Goal: Navigation & Orientation: Find specific page/section

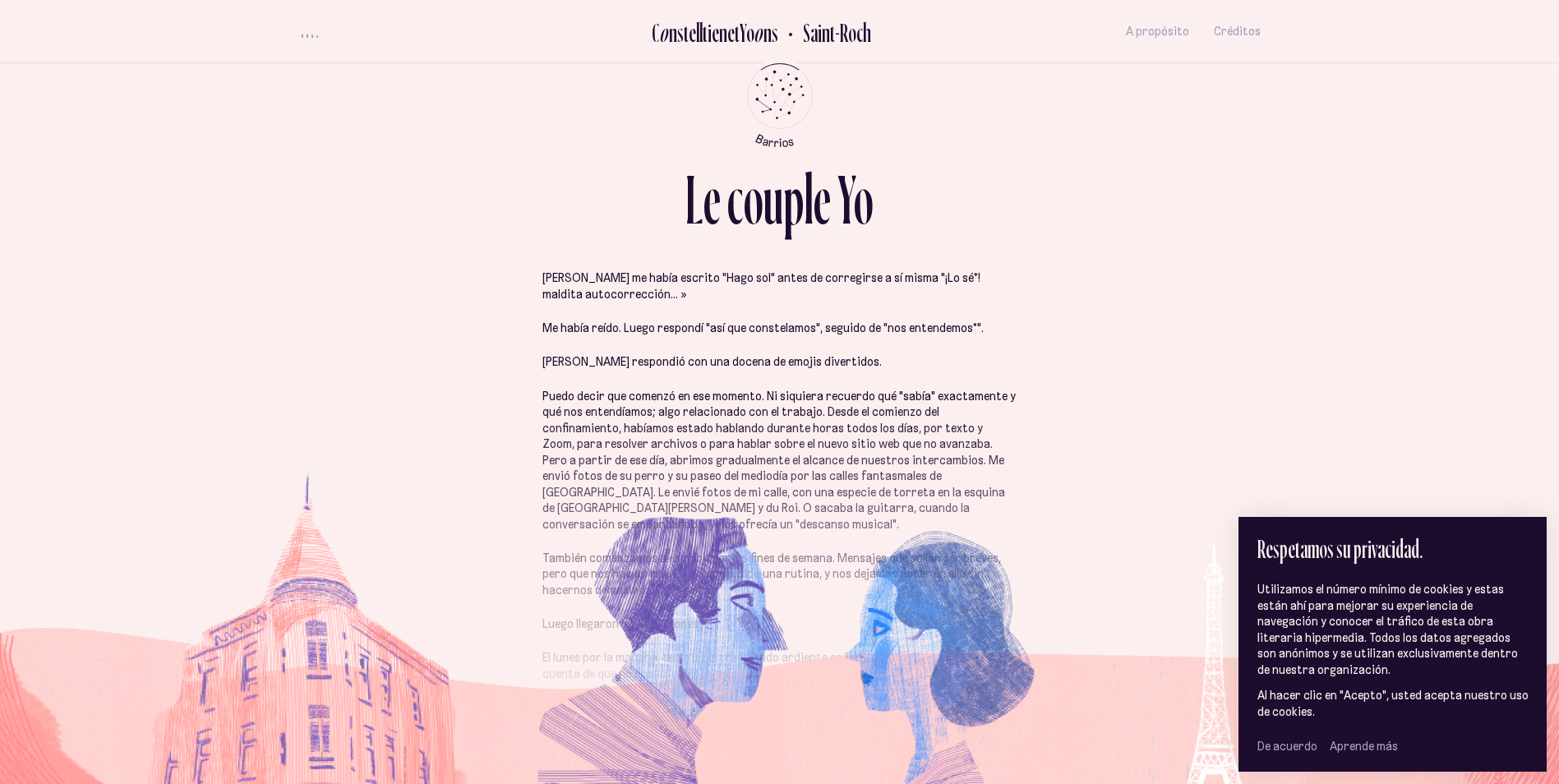
click at [1280, 749] on span "De acuerdo" at bounding box center [1288, 746] width 60 height 15
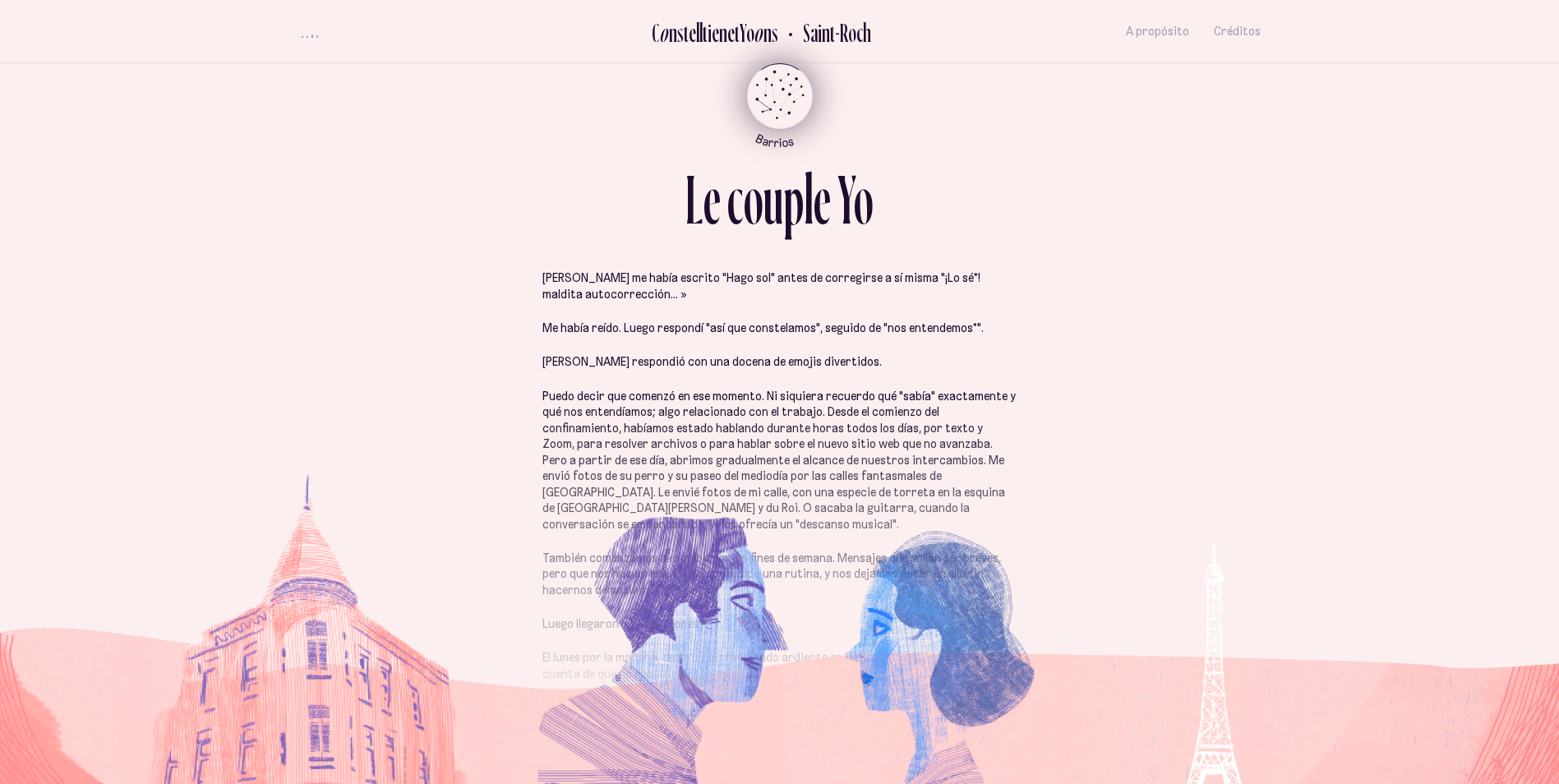
click at [784, 101] on icon "Barrios" at bounding box center [780, 123] width 96 height 50
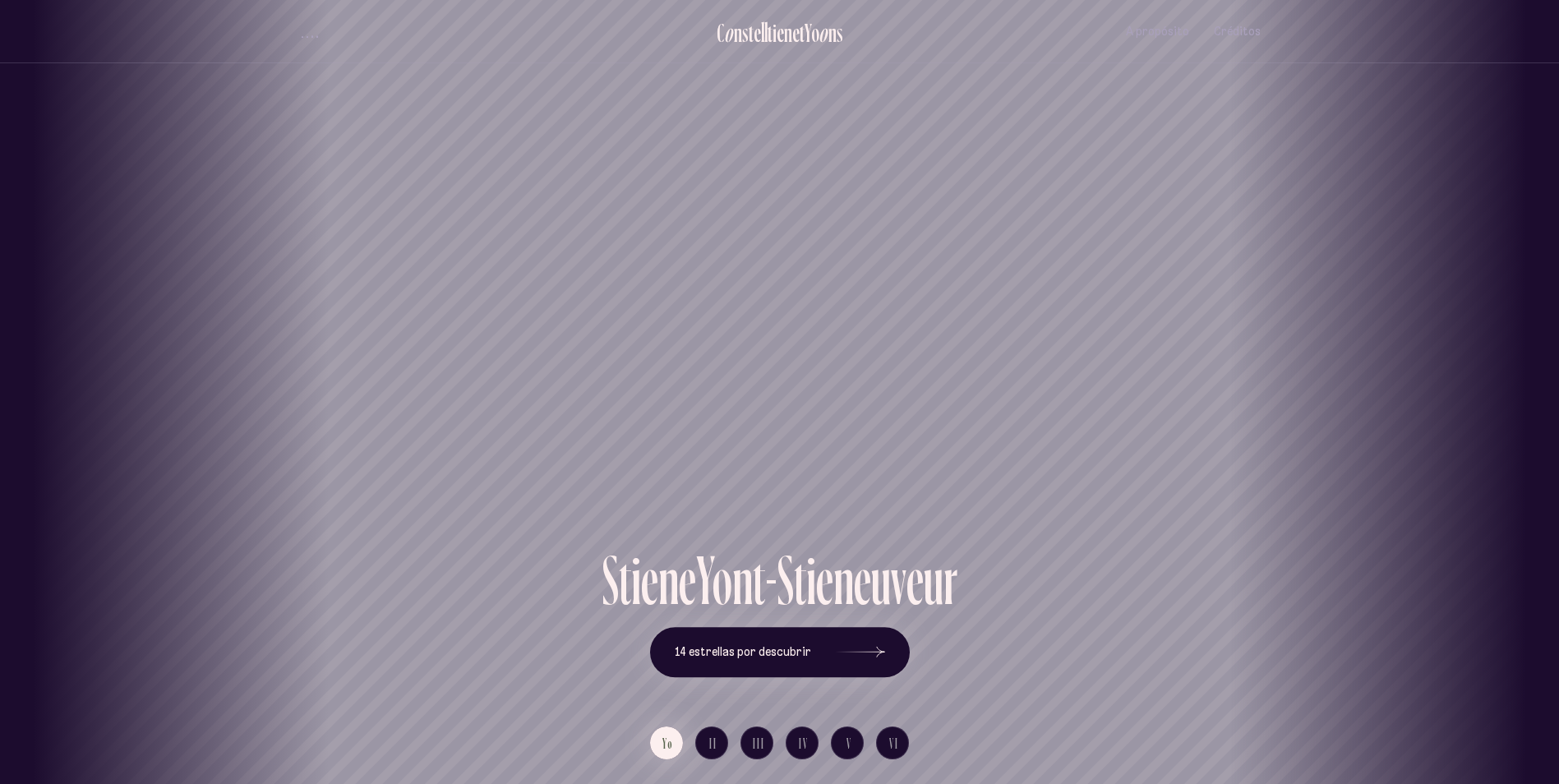
drag, startPoint x: 850, startPoint y: 367, endPoint x: 673, endPoint y: 367, distance: 177.0
click at [673, 367] on div "Saint-Sauveur" at bounding box center [602, 273] width 1559 height 545
drag, startPoint x: 863, startPoint y: 485, endPoint x: 615, endPoint y: 452, distance: 250.2
click at [615, 452] on h1 "Saint-Roch" at bounding box center [533, 485] width 1485 height 70
drag, startPoint x: 809, startPoint y: 444, endPoint x: 1031, endPoint y: 401, distance: 226.1
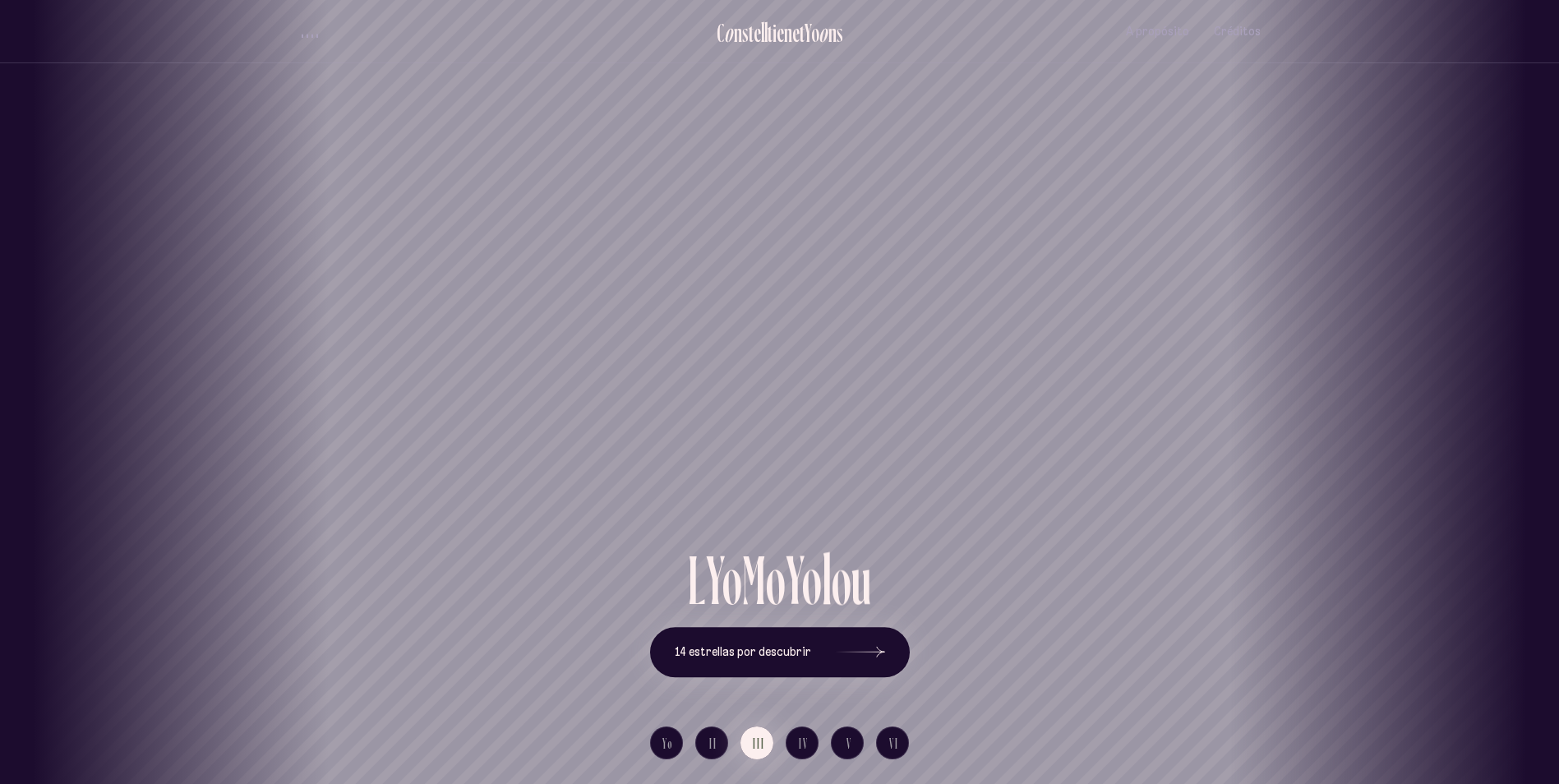
click at [1031, 401] on div "Limoilou" at bounding box center [1092, 273] width 1559 height 545
drag, startPoint x: 615, startPoint y: 434, endPoint x: 911, endPoint y: 432, distance: 296.0
click at [911, 432] on div "Saint-Roch" at bounding box center [1073, 485] width 1534 height 119
click at [862, 661] on icon at bounding box center [861, 652] width 49 height 124
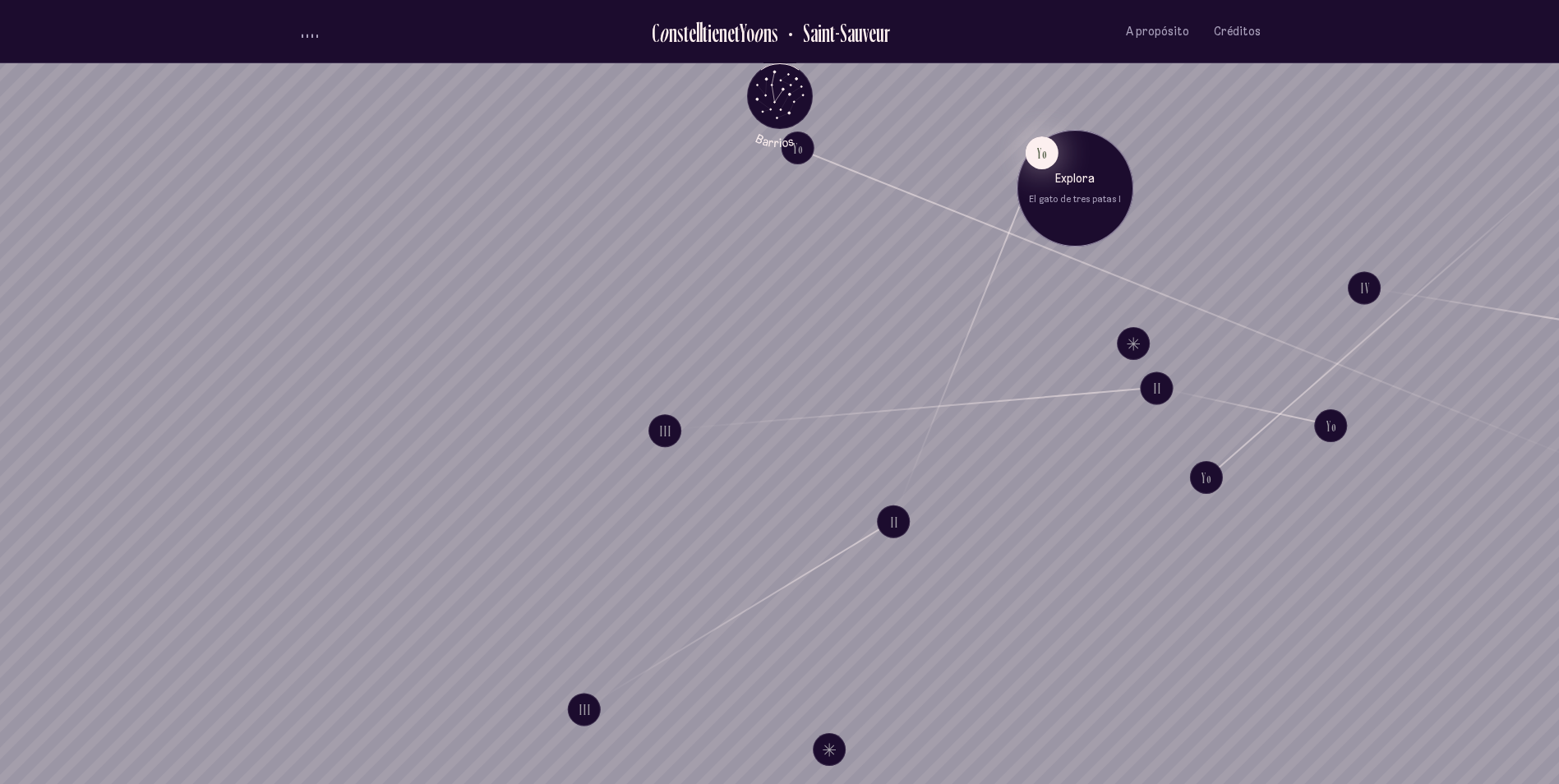
click at [1043, 168] on button "Yo" at bounding box center [1042, 153] width 33 height 33
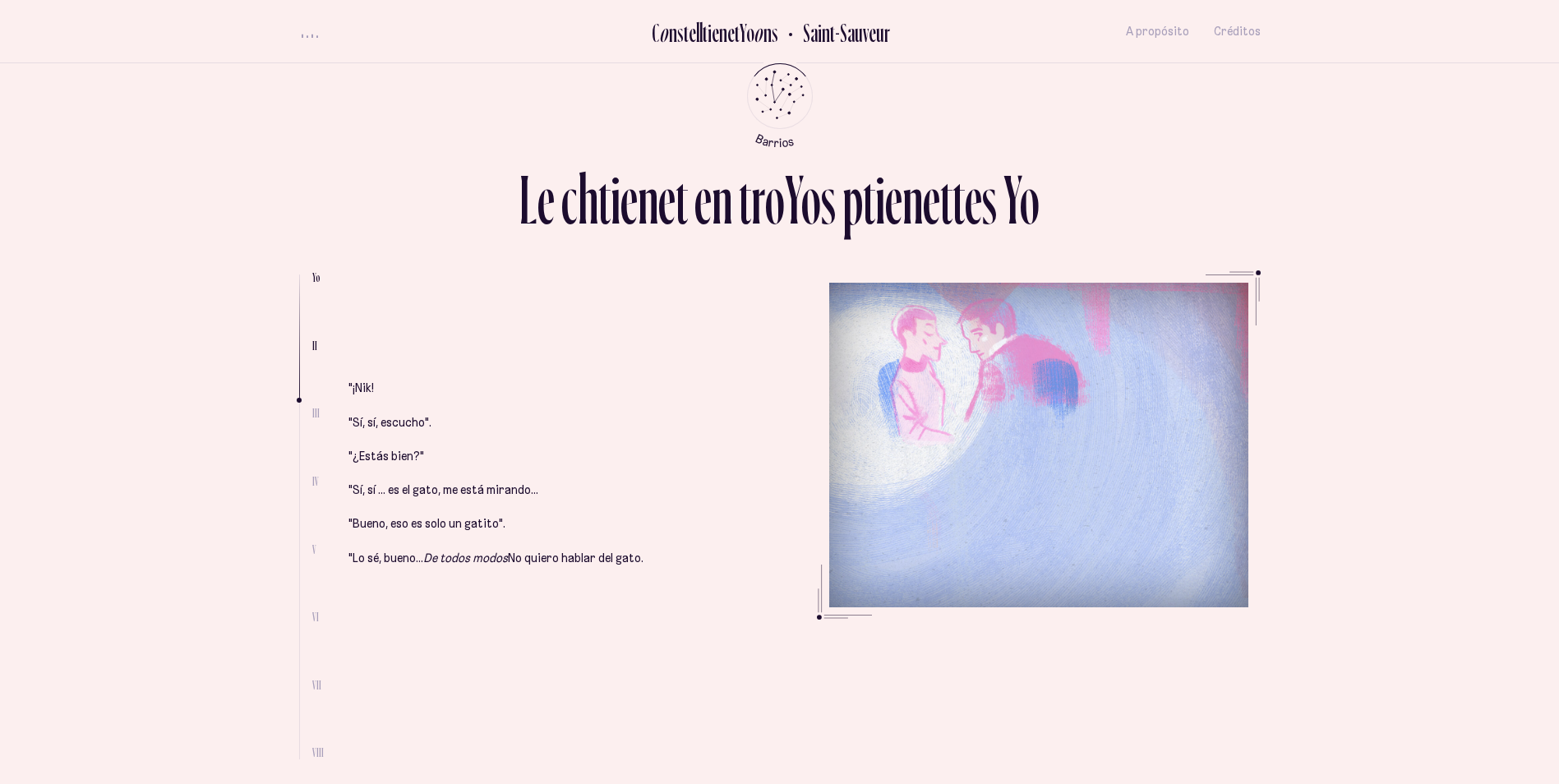
scroll to position [1725, 0]
